Goal: Find specific page/section: Find specific page/section

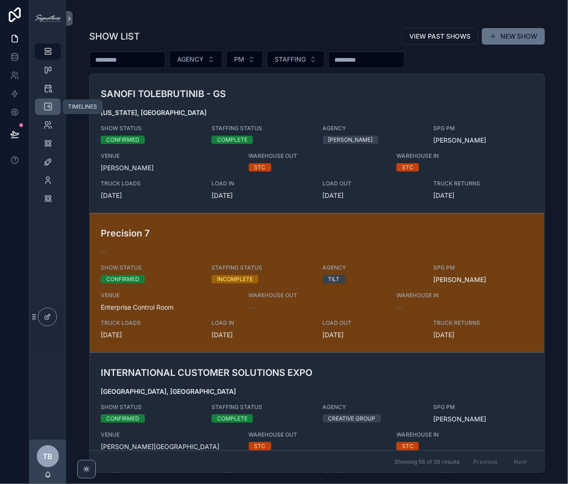
click at [45, 105] on icon "scrollable content" at bounding box center [47, 106] width 9 height 9
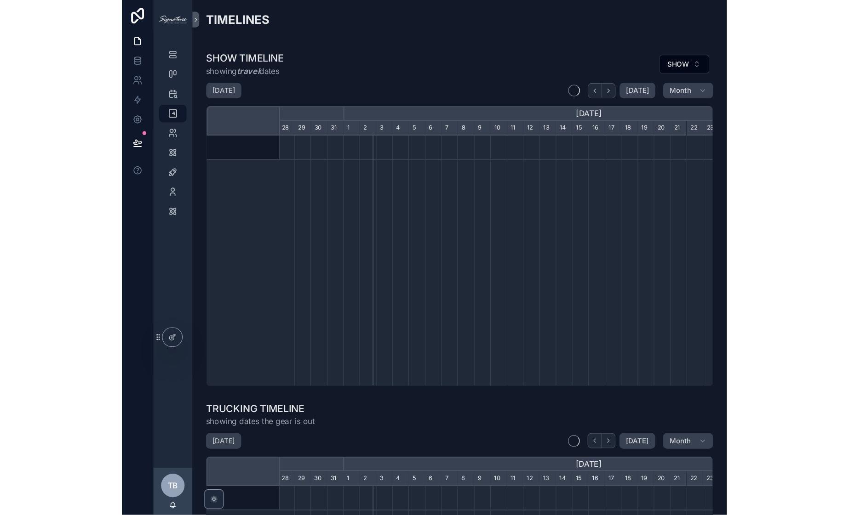
scroll to position [0, 460]
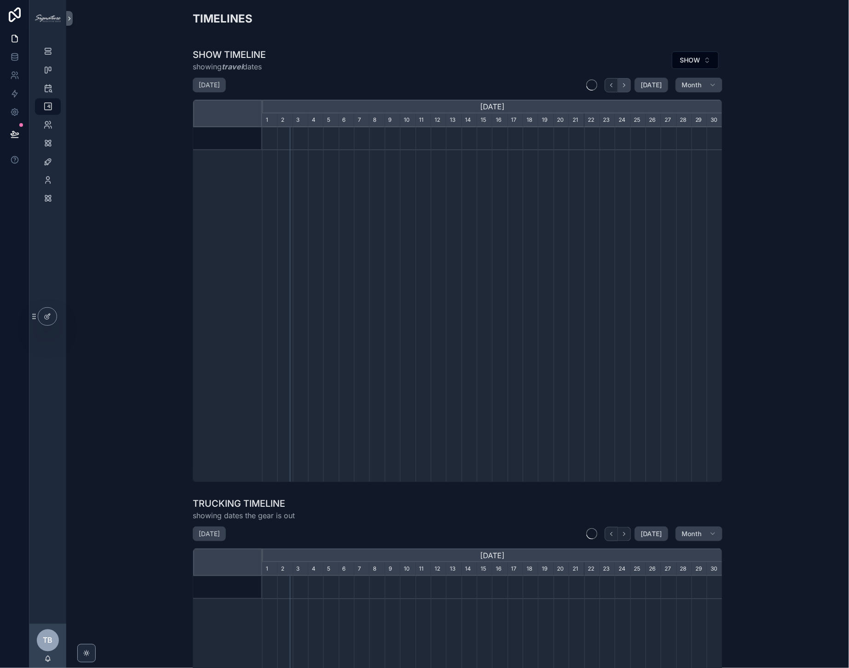
click at [567, 83] on icon "scrollable content" at bounding box center [624, 85] width 7 height 7
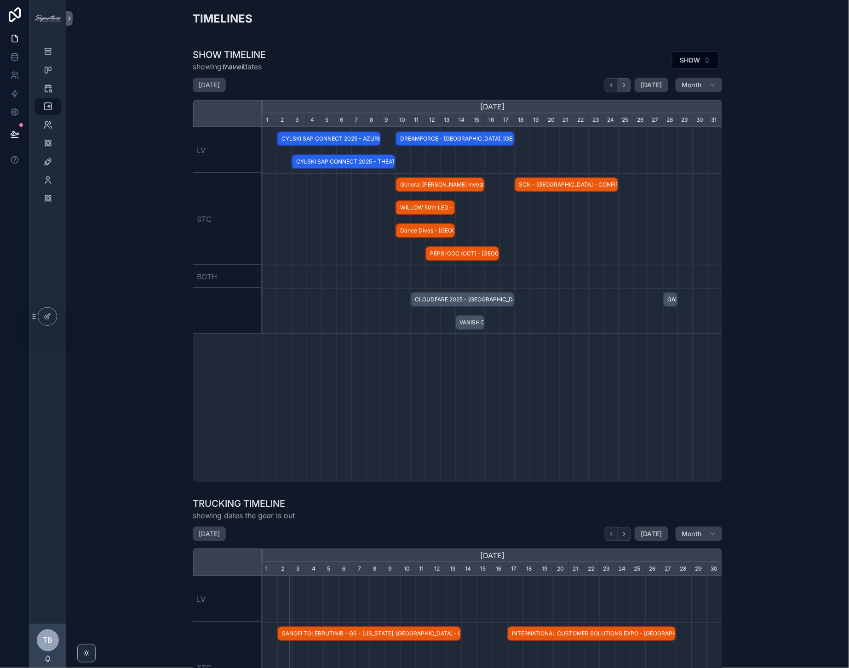
click at [567, 83] on icon "scrollable content" at bounding box center [624, 85] width 7 height 7
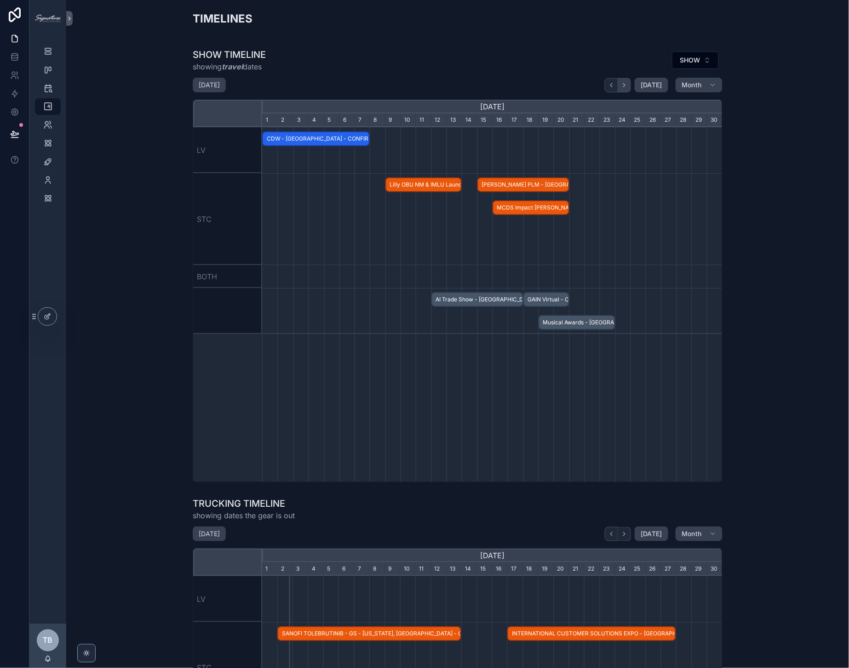
click at [567, 83] on icon "scrollable content" at bounding box center [624, 85] width 7 height 7
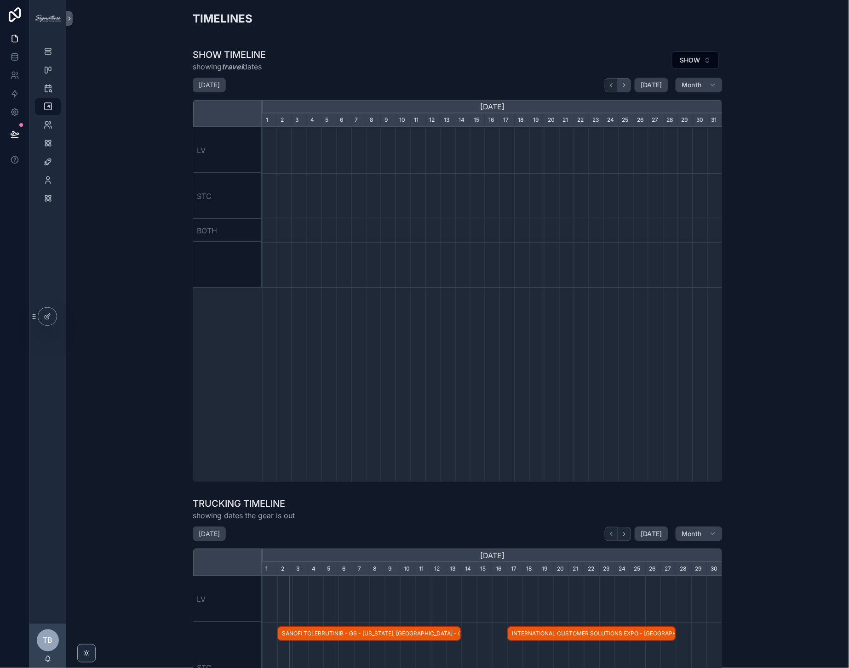
click at [567, 83] on icon "scrollable content" at bounding box center [624, 85] width 7 height 7
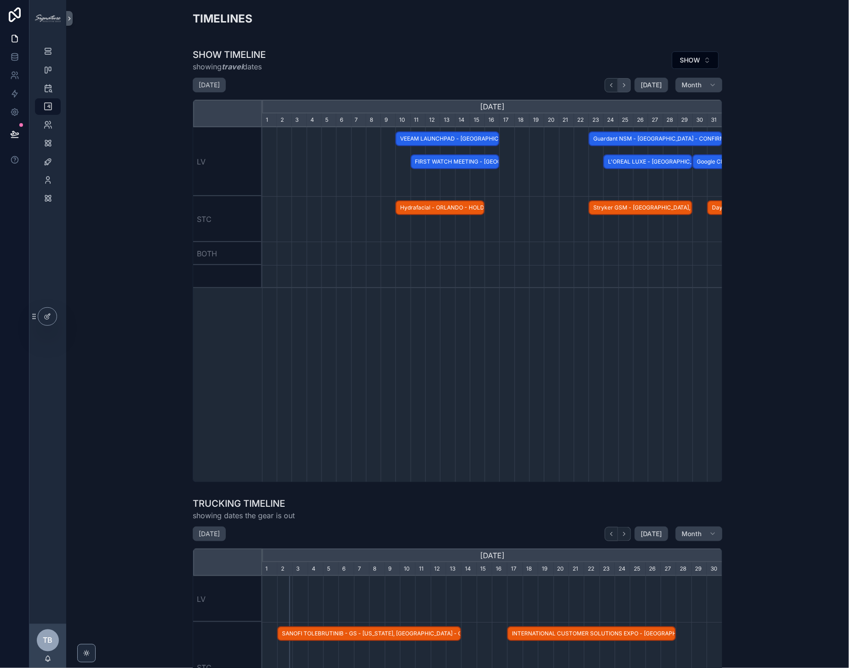
click at [567, 83] on icon "scrollable content" at bounding box center [624, 85] width 7 height 7
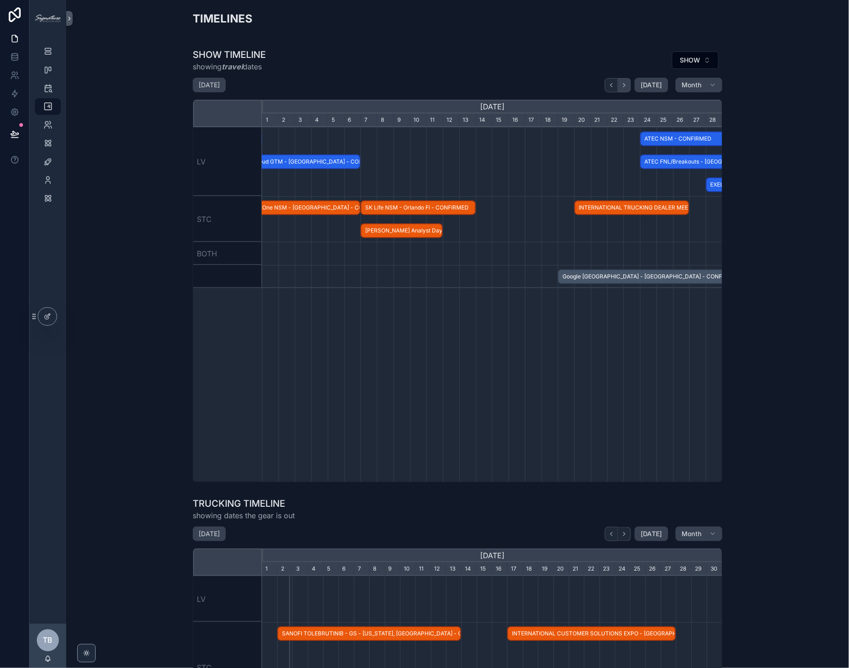
click at [567, 83] on icon "scrollable content" at bounding box center [624, 85] width 7 height 7
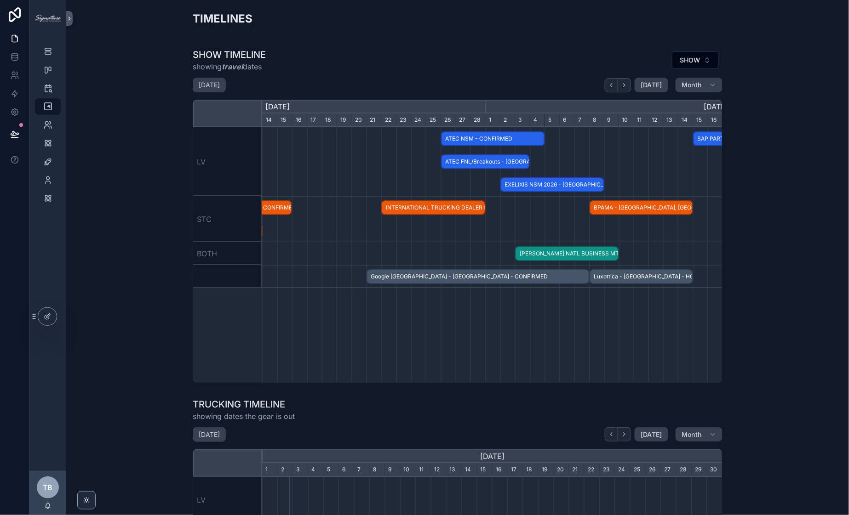
scroll to position [0, 416]
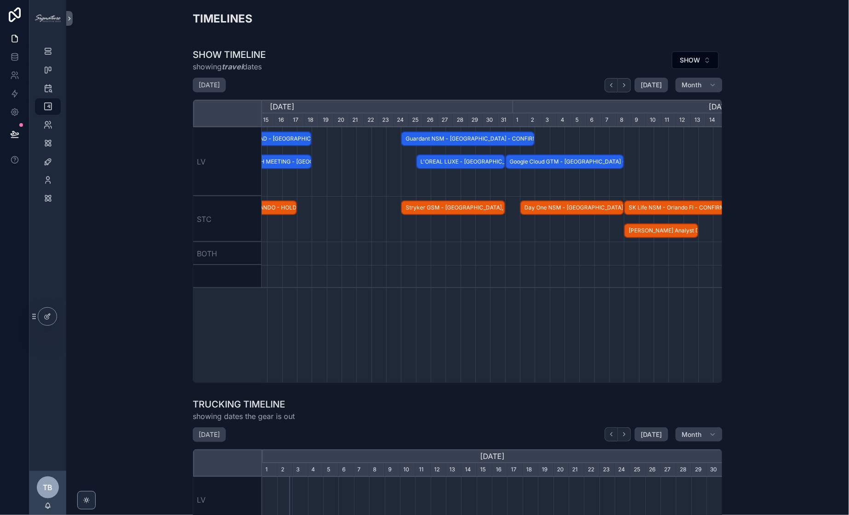
scroll to position [0, 434]
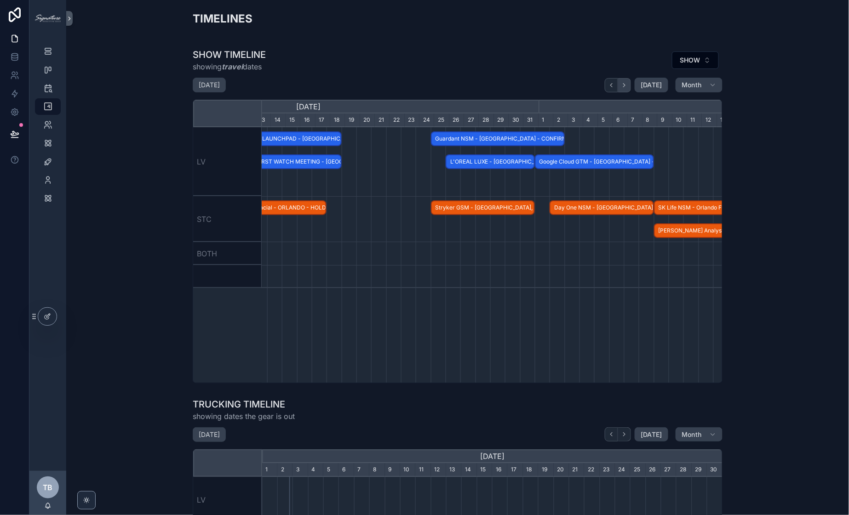
click at [567, 85] on icon "scrollable content" at bounding box center [624, 85] width 7 height 7
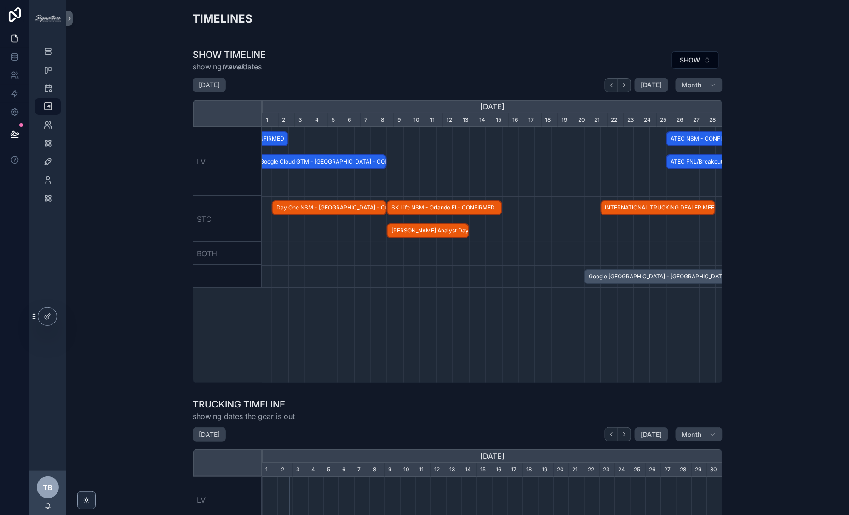
click at [450, 157] on div "scrollable content" at bounding box center [518, 161] width 1380 height 69
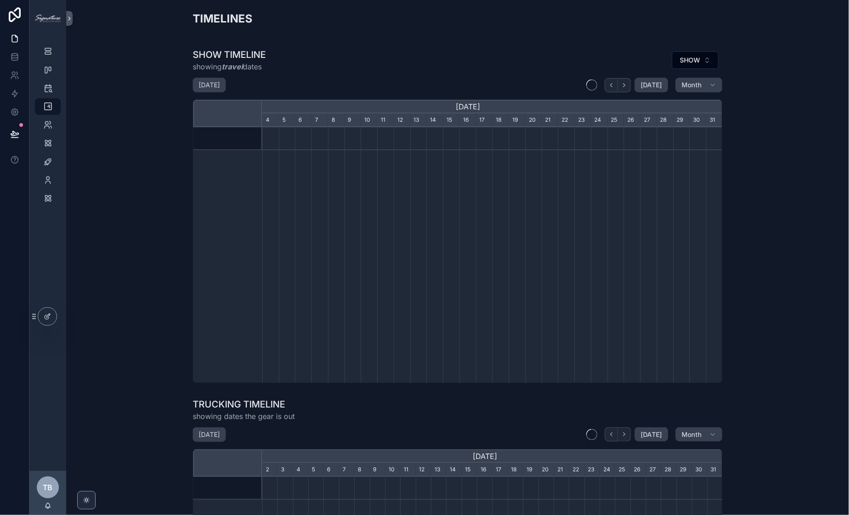
scroll to position [0, 460]
click at [622, 86] on icon "scrollable content" at bounding box center [624, 85] width 7 height 7
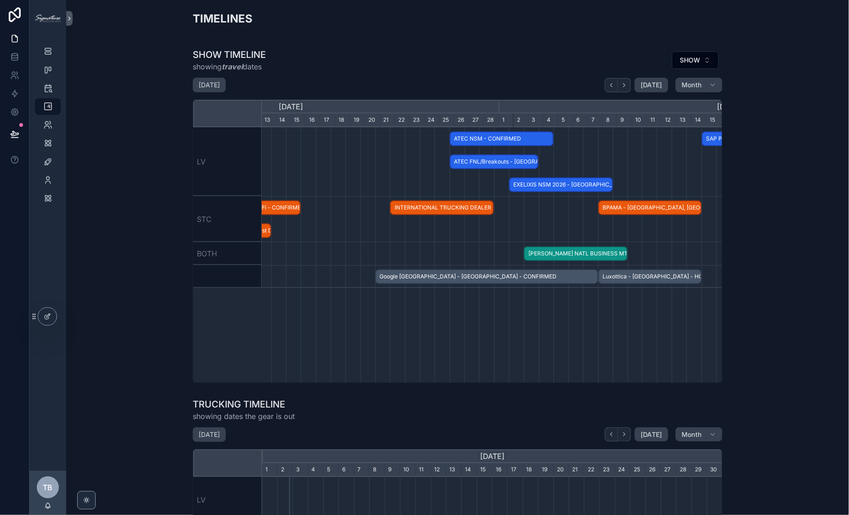
scroll to position [0, 435]
click at [470, 212] on span "INTERNATIONAL TRUCKING DEALER MEETING - [GEOGRAPHIC_DATA], [GEOGRAPHIC_DATA] - …" at bounding box center [441, 207] width 102 height 15
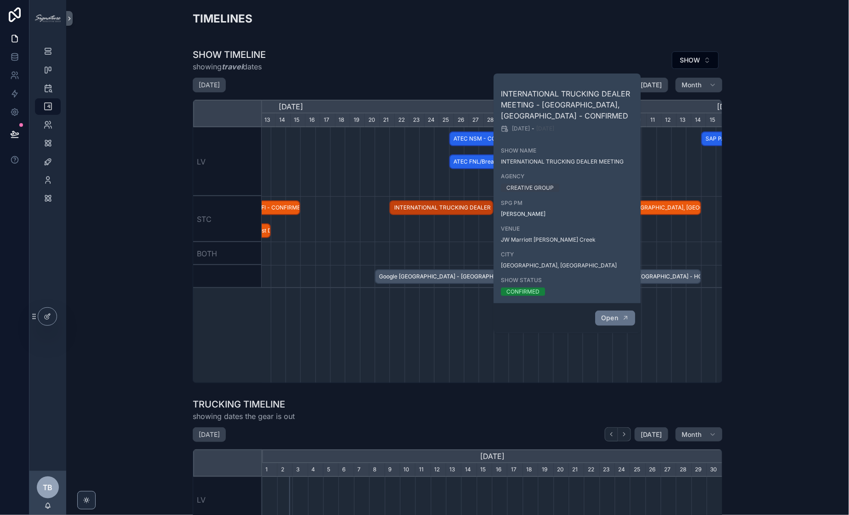
click at [620, 317] on button "Open" at bounding box center [615, 318] width 40 height 15
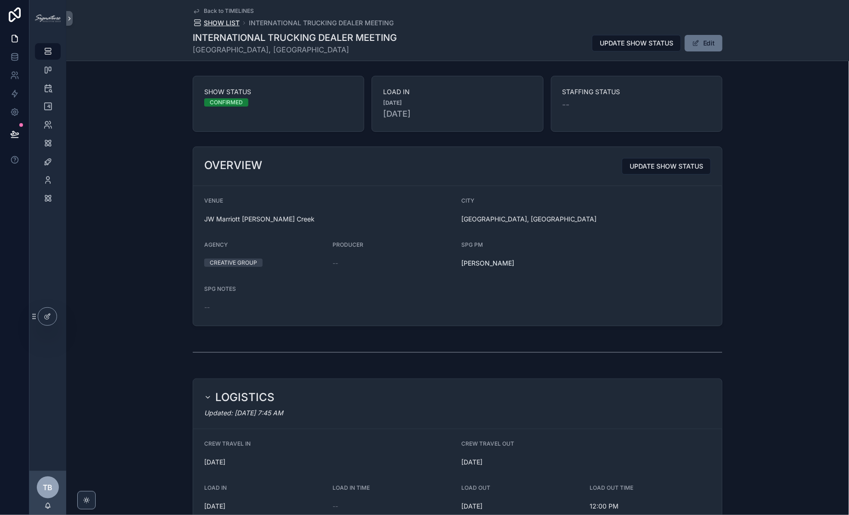
click at [220, 23] on span "SHOW LIST" at bounding box center [222, 22] width 36 height 9
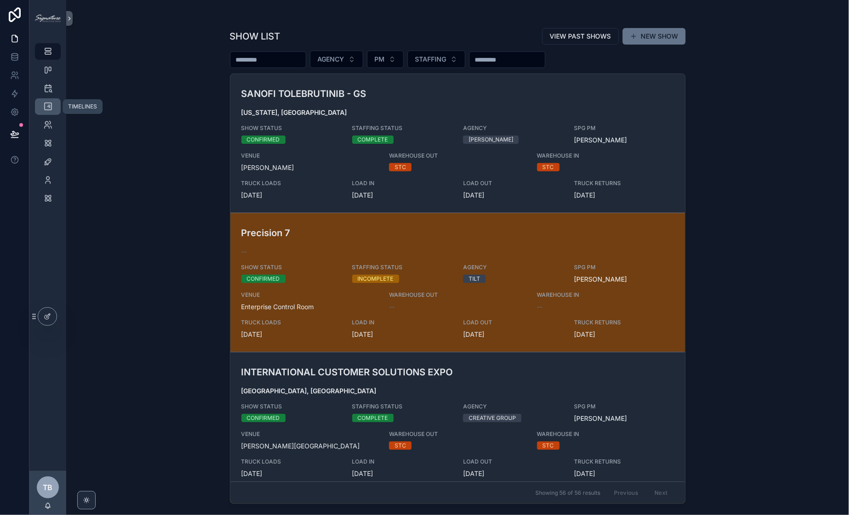
click at [44, 106] on icon "scrollable content" at bounding box center [47, 106] width 9 height 9
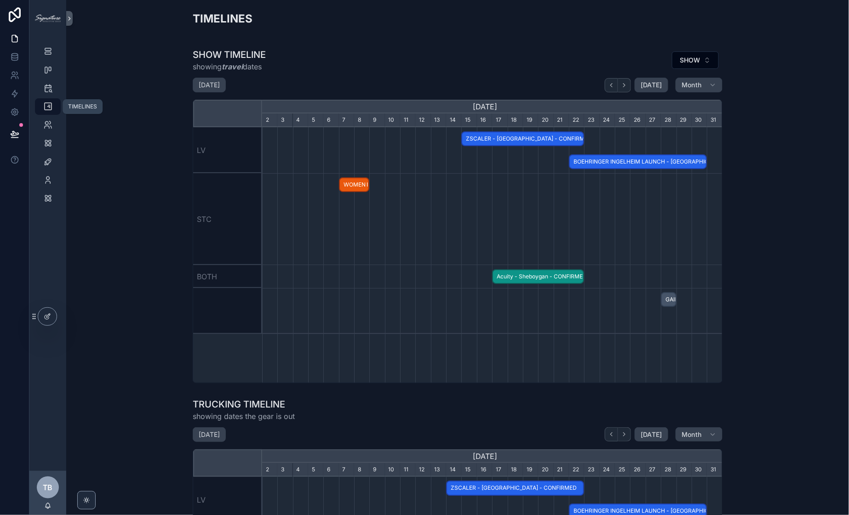
scroll to position [0, 460]
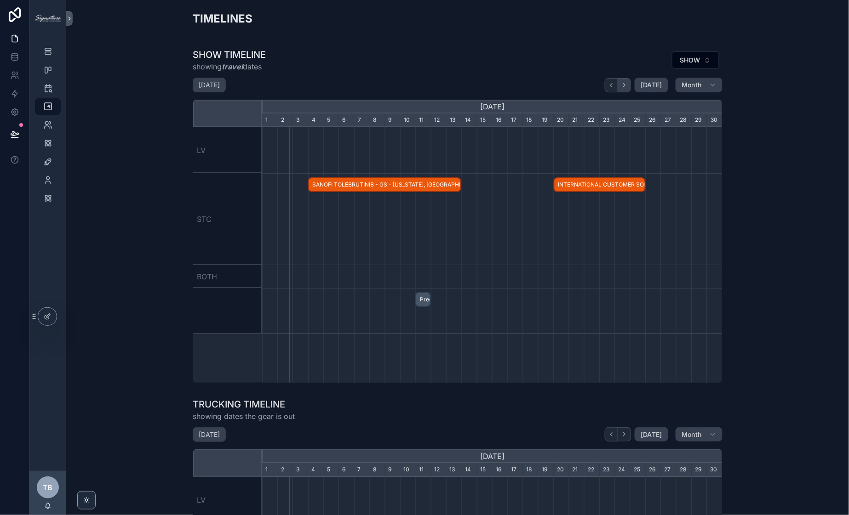
click at [627, 83] on icon "scrollable content" at bounding box center [624, 85] width 7 height 7
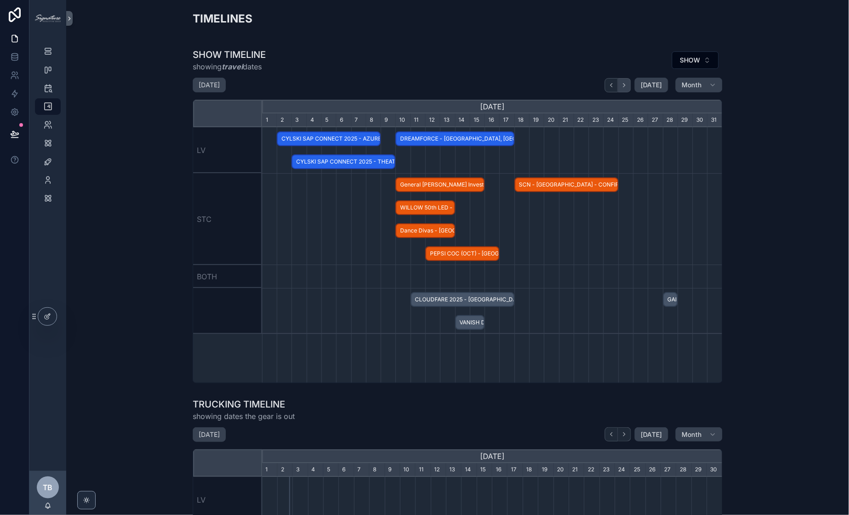
click at [627, 83] on icon "scrollable content" at bounding box center [624, 85] width 7 height 7
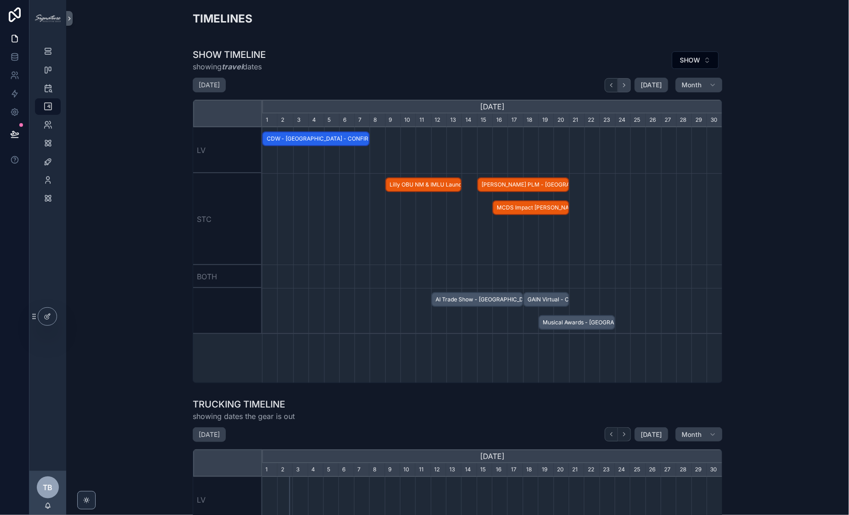
click at [627, 83] on icon "scrollable content" at bounding box center [624, 85] width 7 height 7
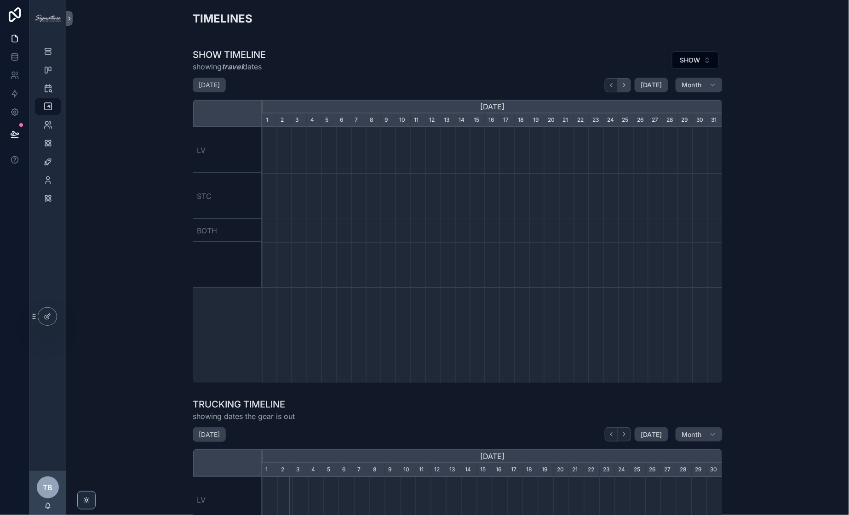
click at [627, 83] on icon "scrollable content" at bounding box center [624, 85] width 7 height 7
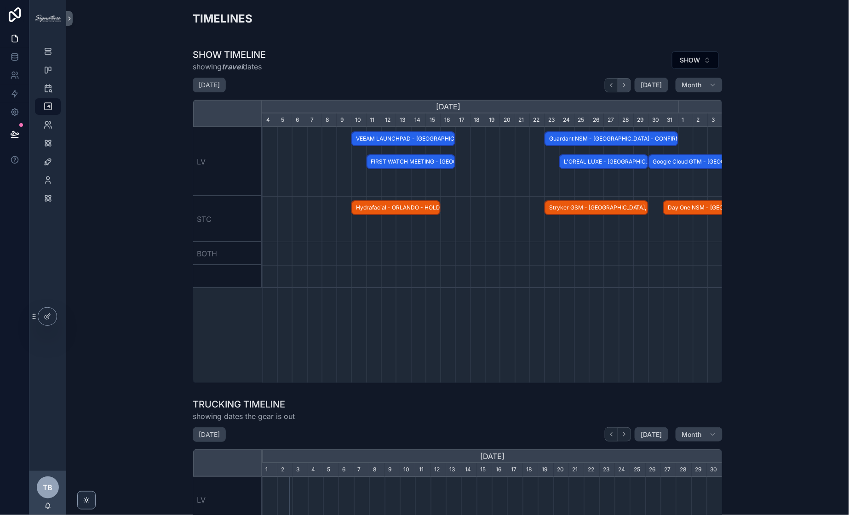
click at [622, 82] on icon "scrollable content" at bounding box center [624, 85] width 7 height 7
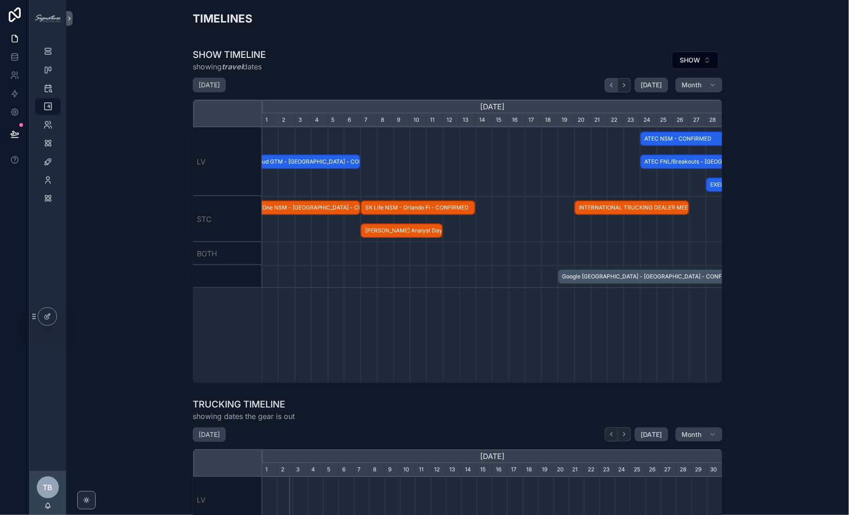
click at [610, 83] on icon "scrollable content" at bounding box center [611, 85] width 7 height 7
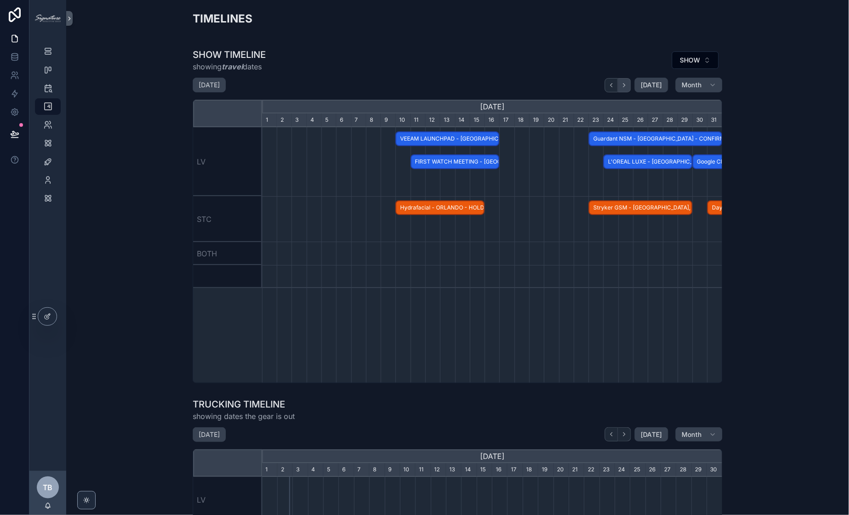
click at [628, 86] on button "scrollable content" at bounding box center [624, 85] width 13 height 14
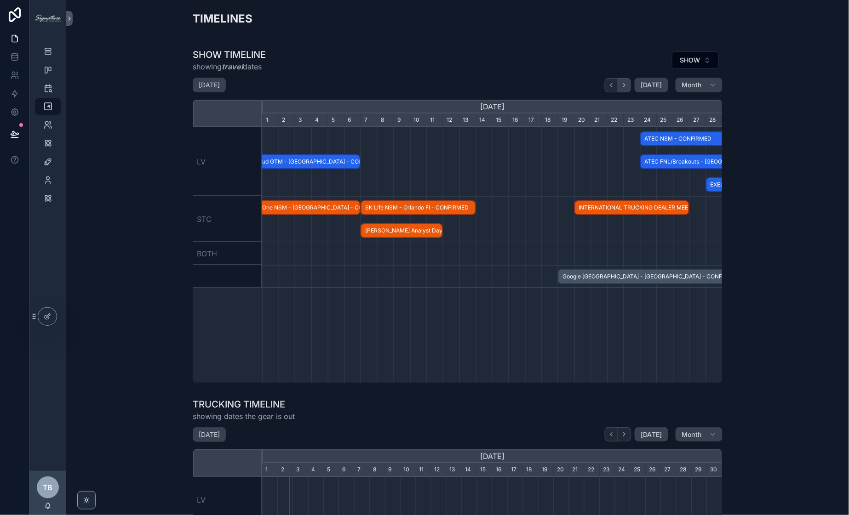
click at [628, 86] on button "scrollable content" at bounding box center [624, 85] width 13 height 14
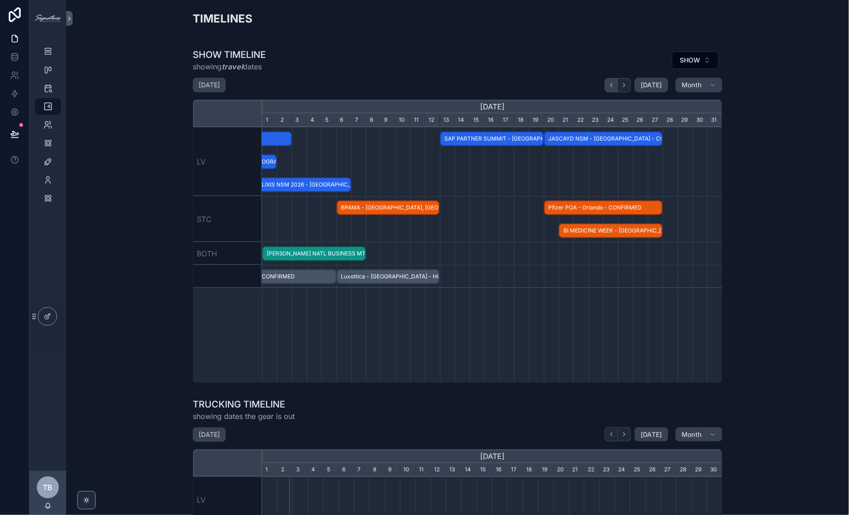
click at [611, 86] on icon "scrollable content" at bounding box center [611, 85] width 7 height 7
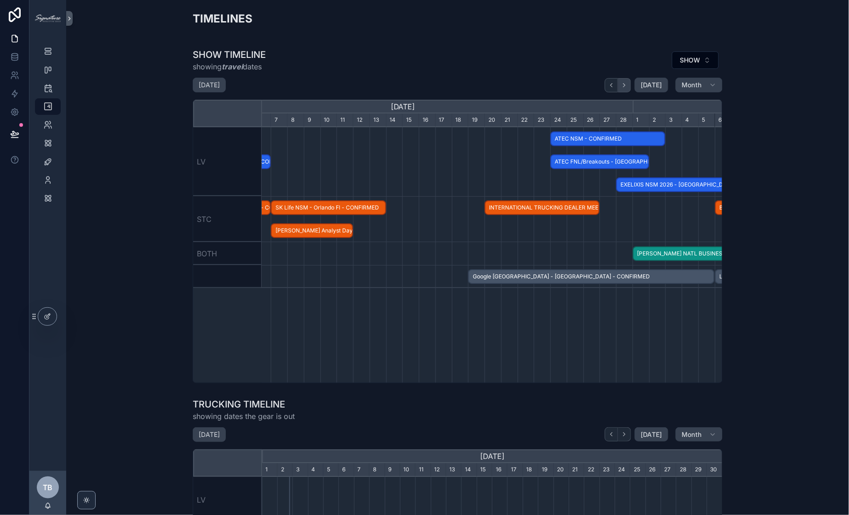
click at [626, 86] on icon "scrollable content" at bounding box center [624, 85] width 7 height 7
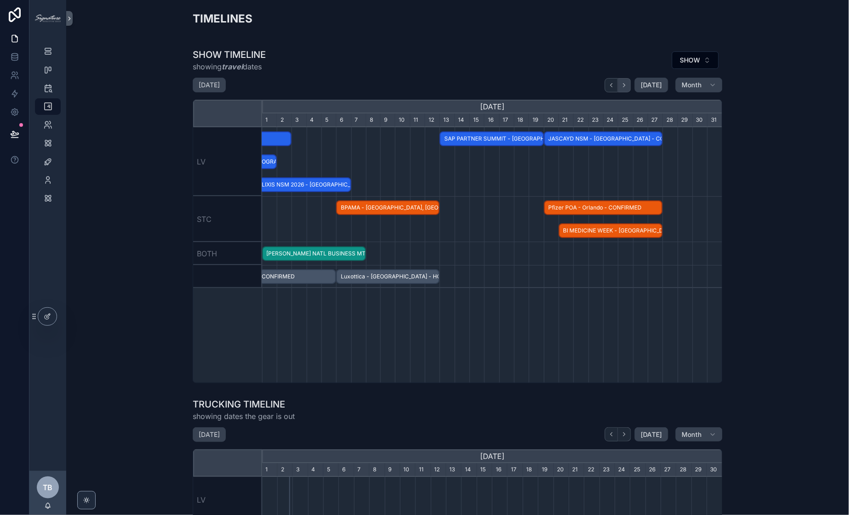
click at [622, 83] on icon "scrollable content" at bounding box center [624, 85] width 7 height 7
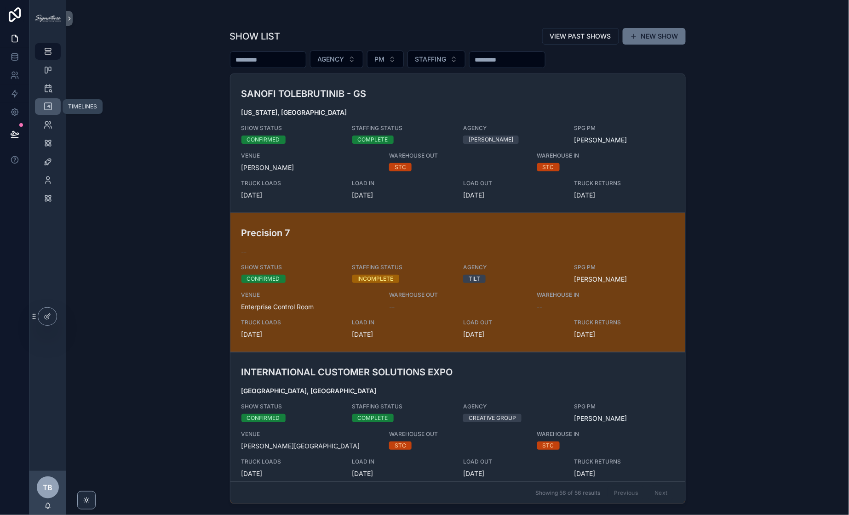
click at [47, 110] on icon "scrollable content" at bounding box center [47, 106] width 9 height 9
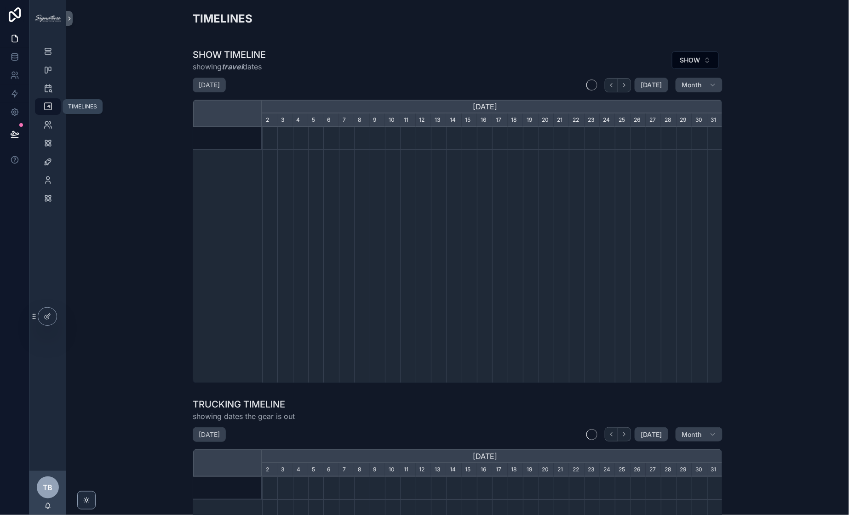
scroll to position [0, 460]
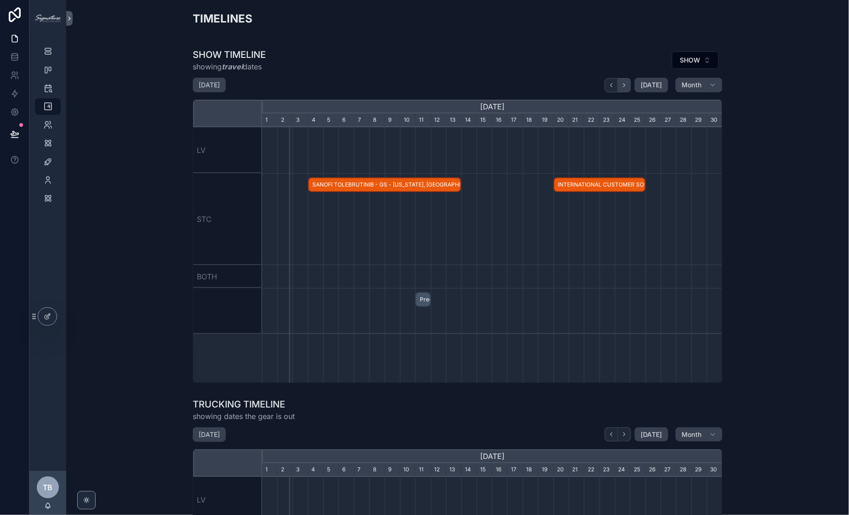
click at [626, 86] on icon "scrollable content" at bounding box center [624, 85] width 7 height 7
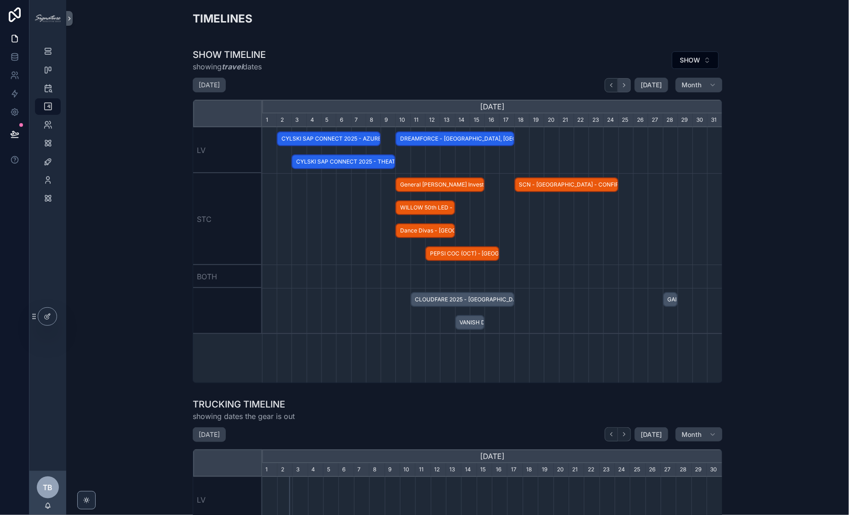
click at [626, 86] on icon "scrollable content" at bounding box center [624, 85] width 7 height 7
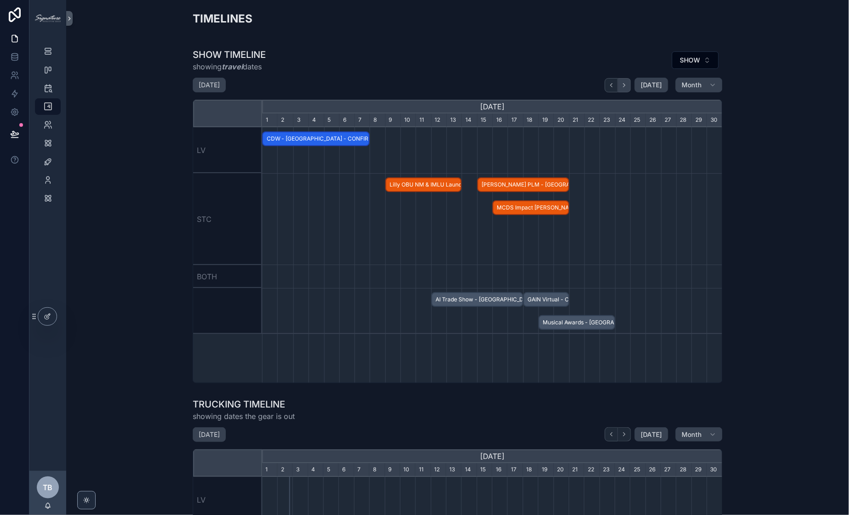
click at [626, 86] on icon "scrollable content" at bounding box center [624, 85] width 7 height 7
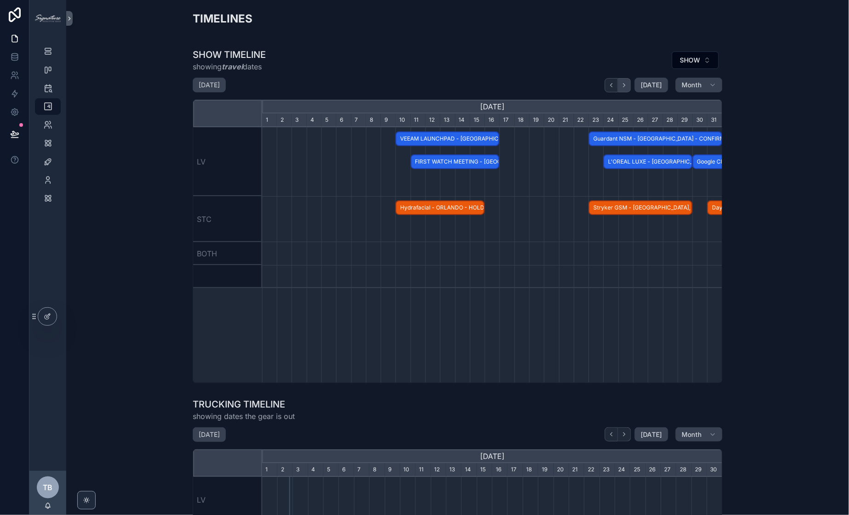
click at [626, 86] on icon "scrollable content" at bounding box center [624, 85] width 7 height 7
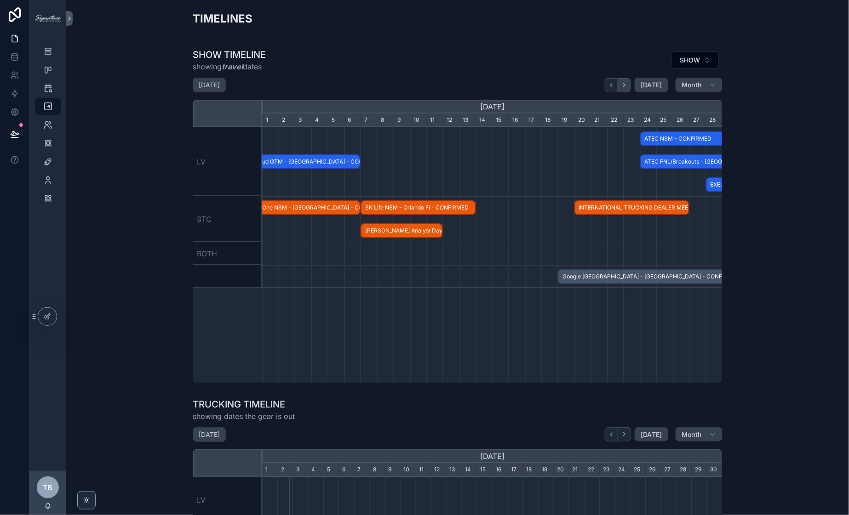
click at [626, 86] on icon "scrollable content" at bounding box center [624, 85] width 7 height 7
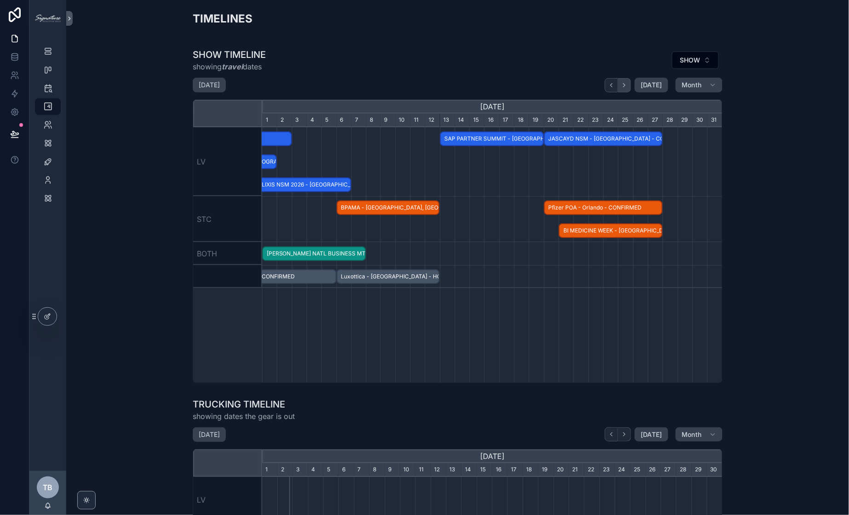
click at [621, 87] on icon "scrollable content" at bounding box center [624, 85] width 7 height 7
click at [621, 88] on icon "scrollable content" at bounding box center [624, 85] width 7 height 7
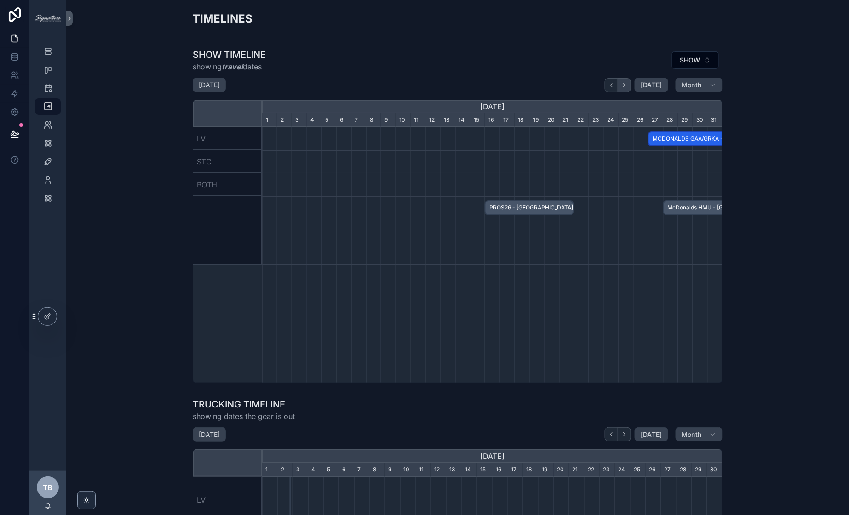
click at [621, 86] on icon "scrollable content" at bounding box center [624, 85] width 7 height 7
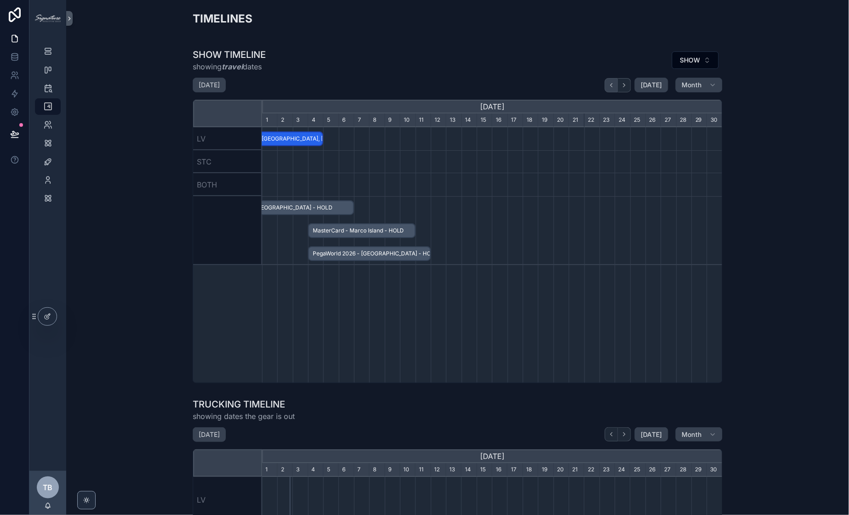
click at [610, 88] on button "scrollable content" at bounding box center [610, 85] width 13 height 14
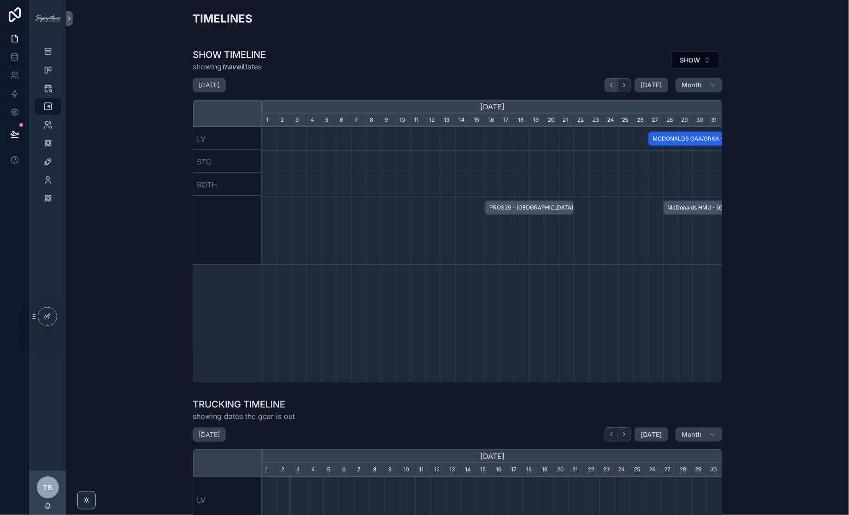
click at [610, 88] on button "scrollable content" at bounding box center [610, 85] width 13 height 14
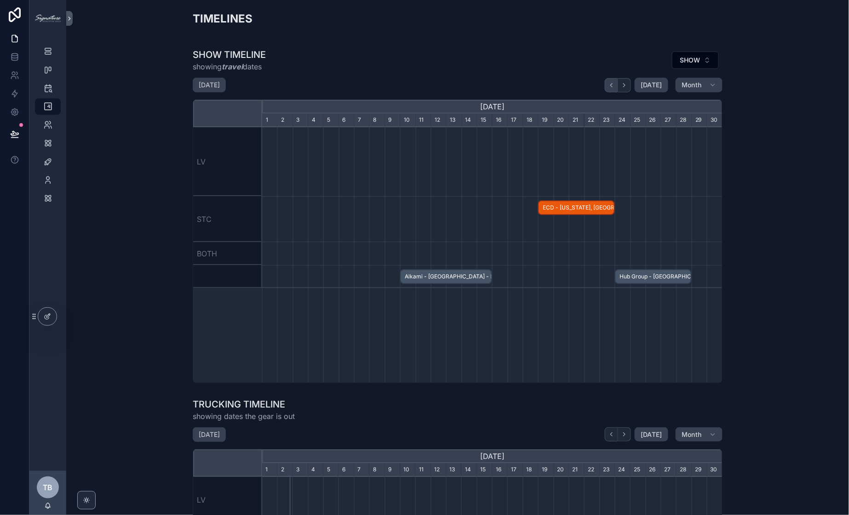
click at [610, 88] on button "scrollable content" at bounding box center [610, 85] width 13 height 14
